Goal: Information Seeking & Learning: Learn about a topic

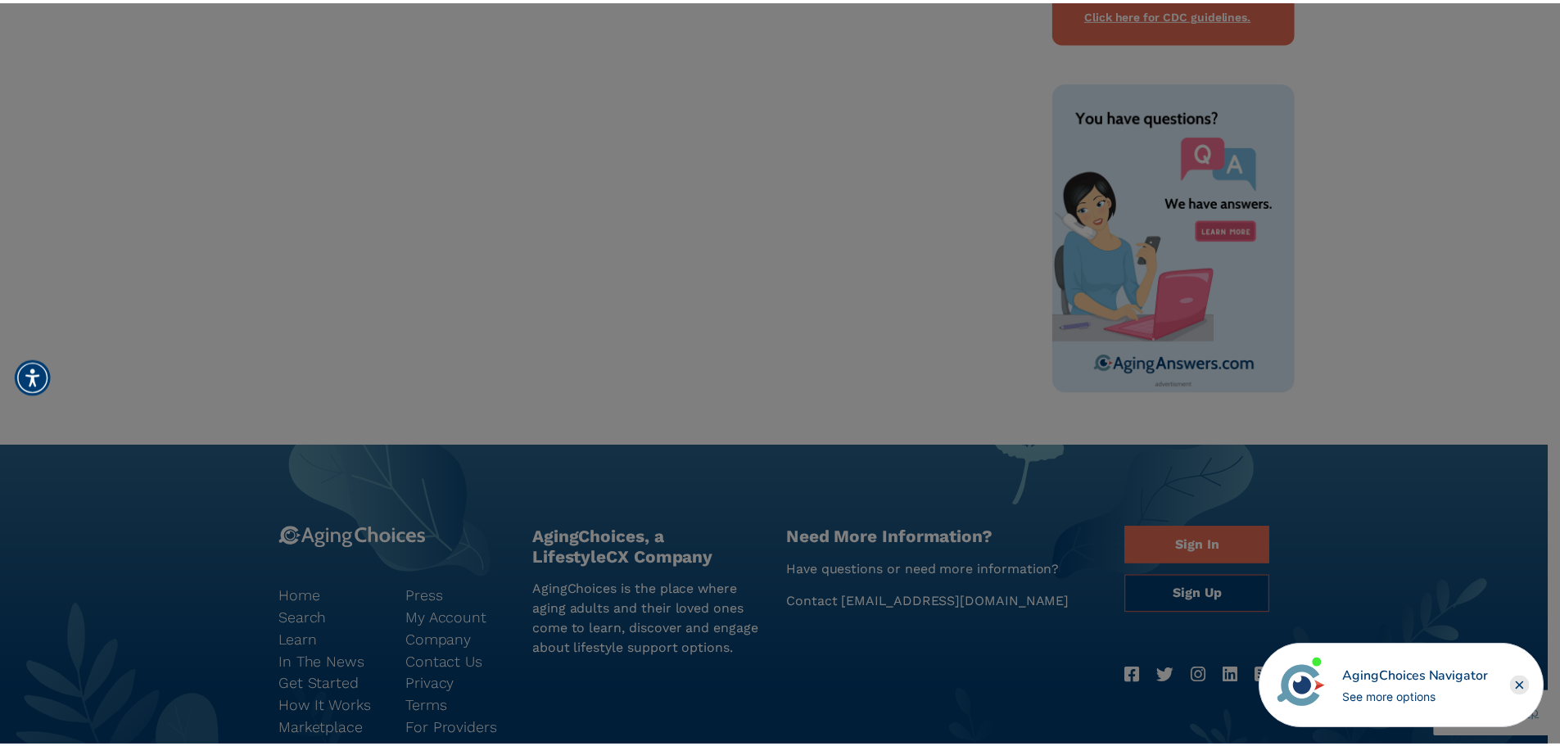
scroll to position [1017, 0]
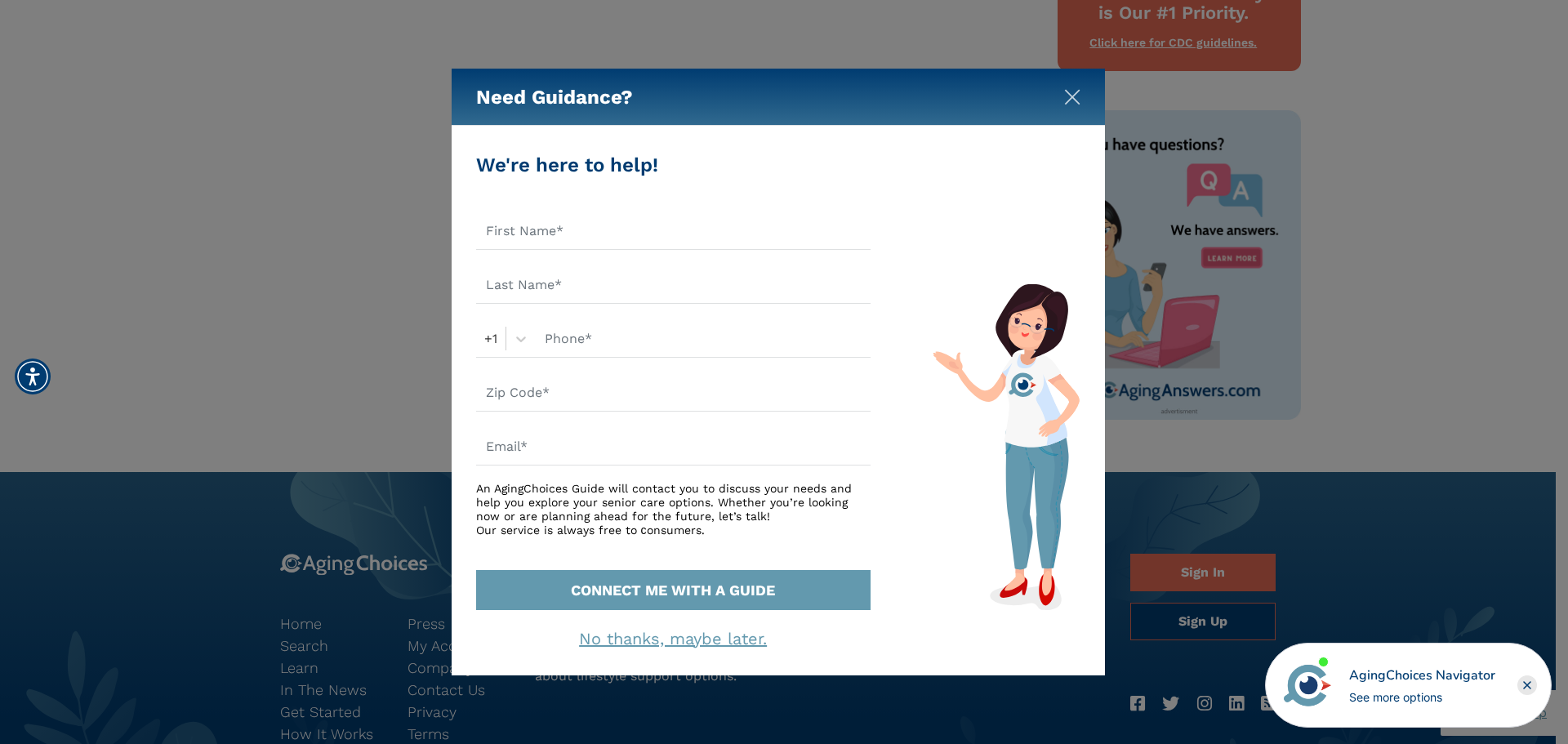
click at [1064, 99] on img "Close" at bounding box center [1072, 97] width 16 height 16
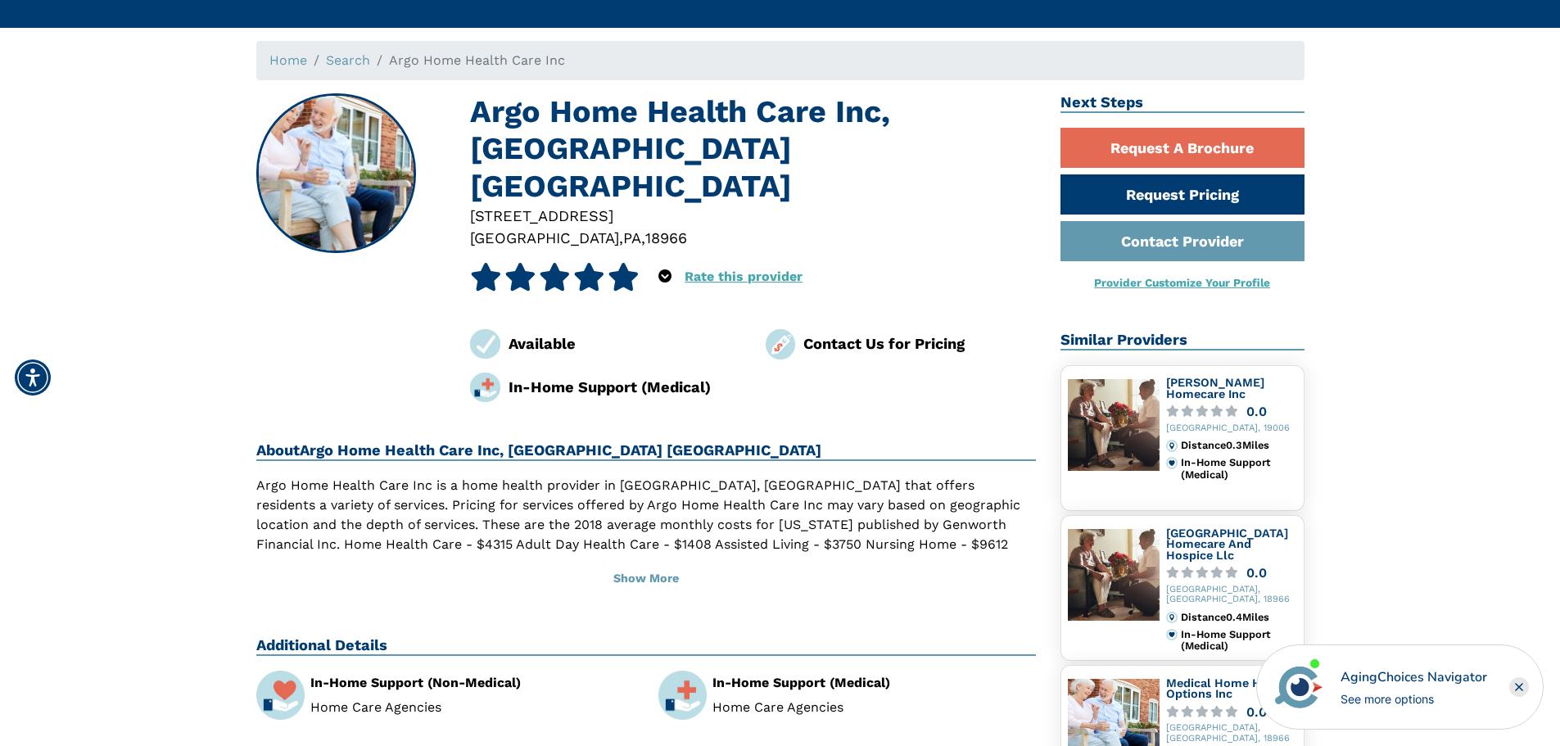
scroll to position [0, 0]
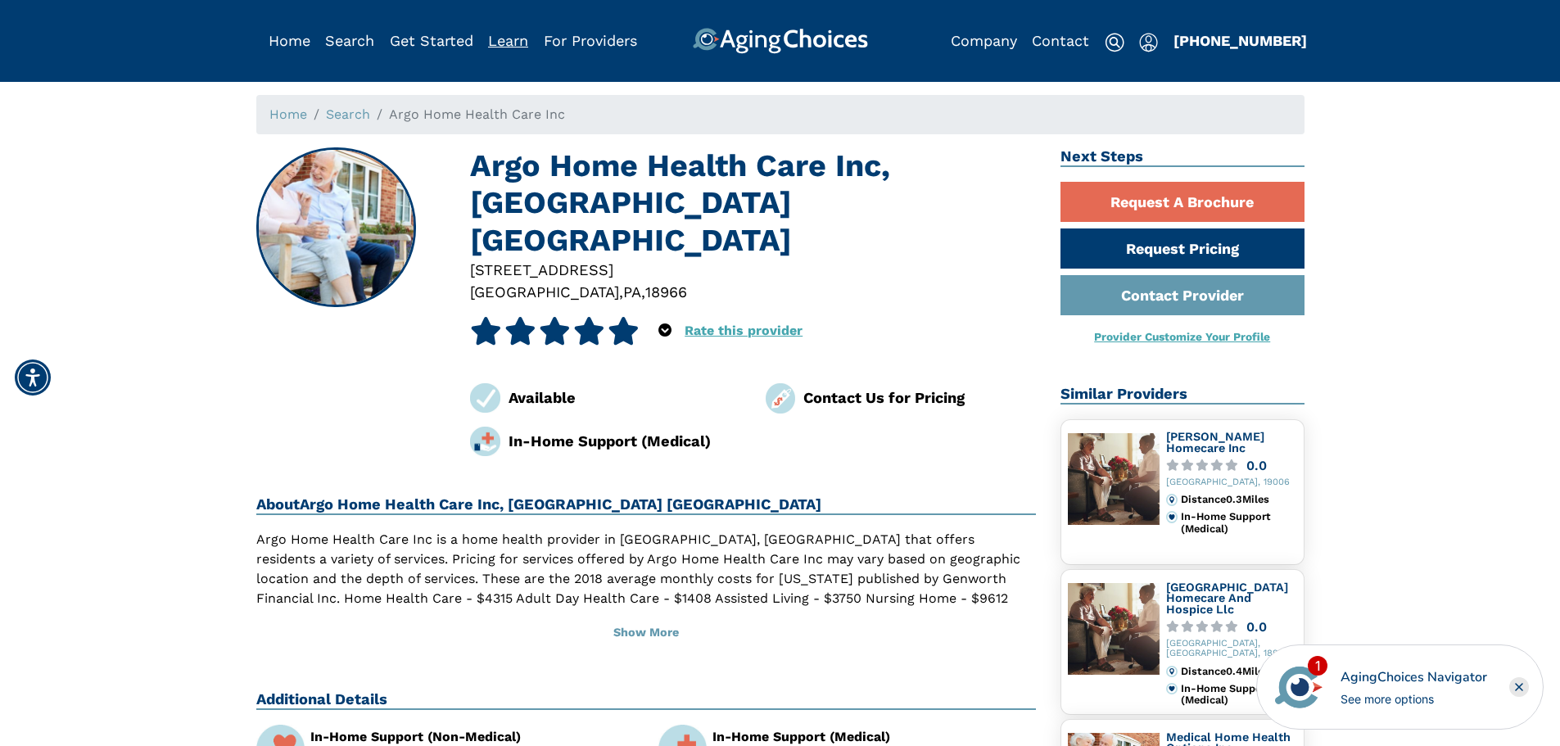
click at [504, 44] on link "Learn" at bounding box center [508, 40] width 40 height 17
